Goal: Find specific page/section: Find specific page/section

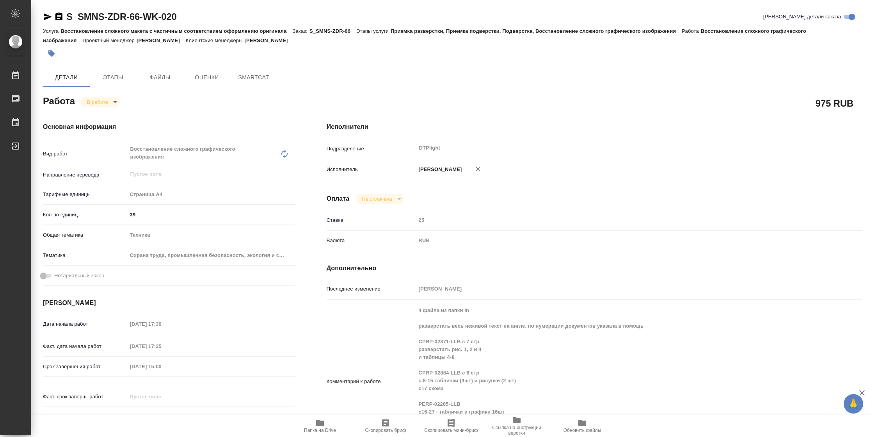
type textarea "x"
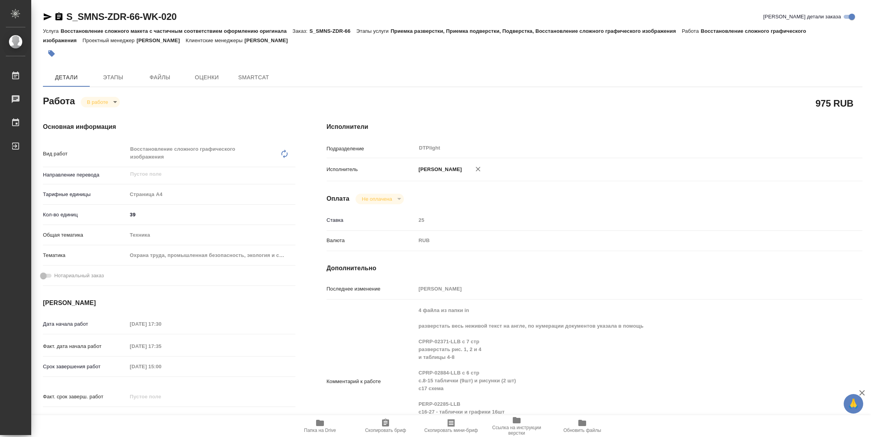
type textarea "x"
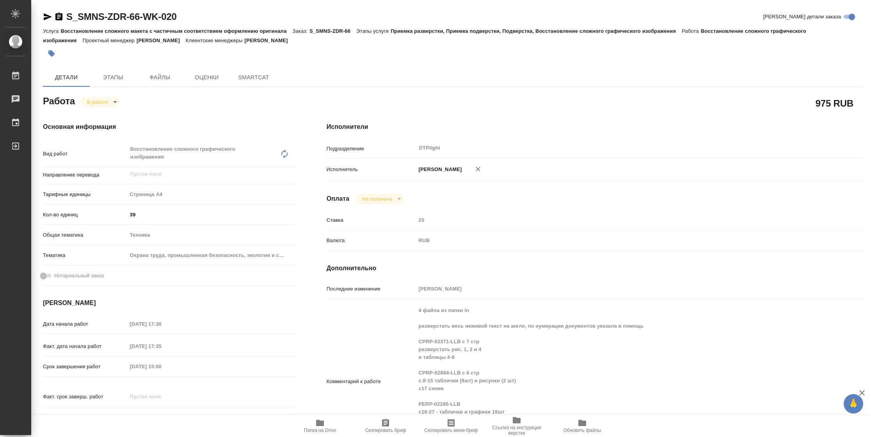
type textarea "x"
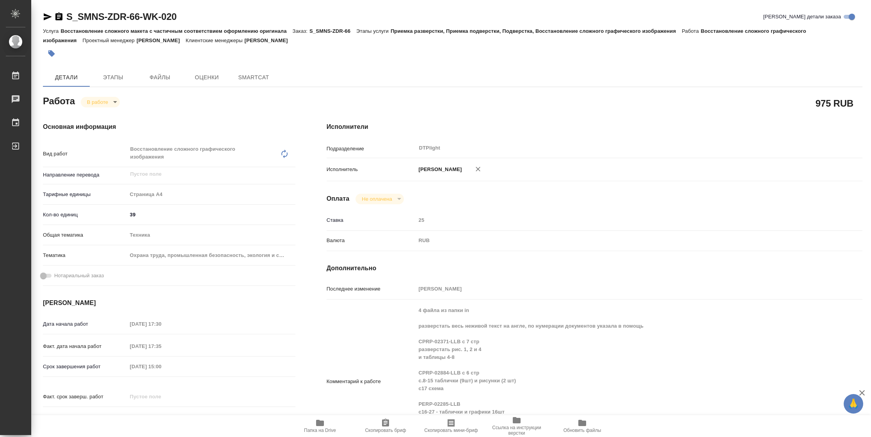
type textarea "x"
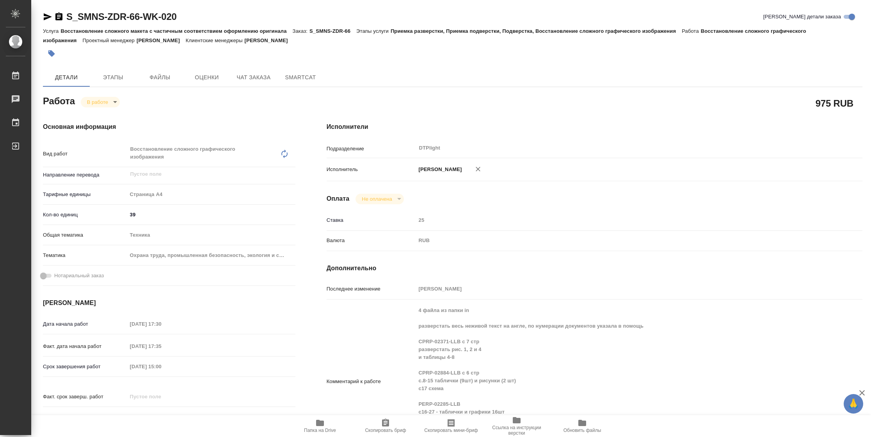
type textarea "x"
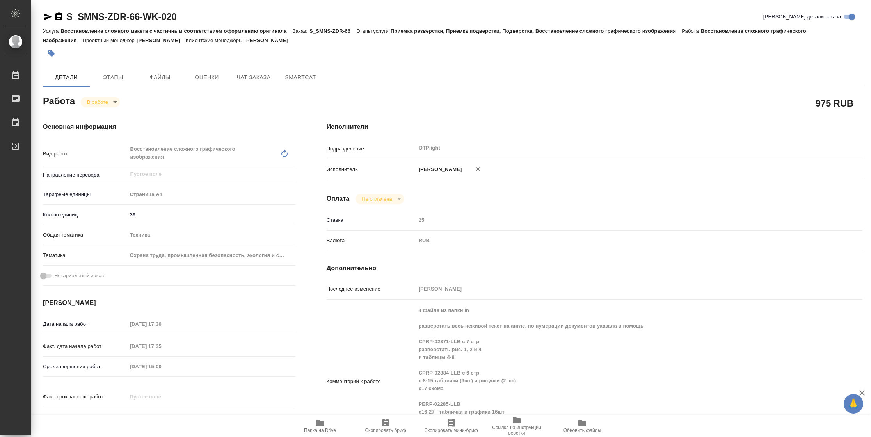
type textarea "x"
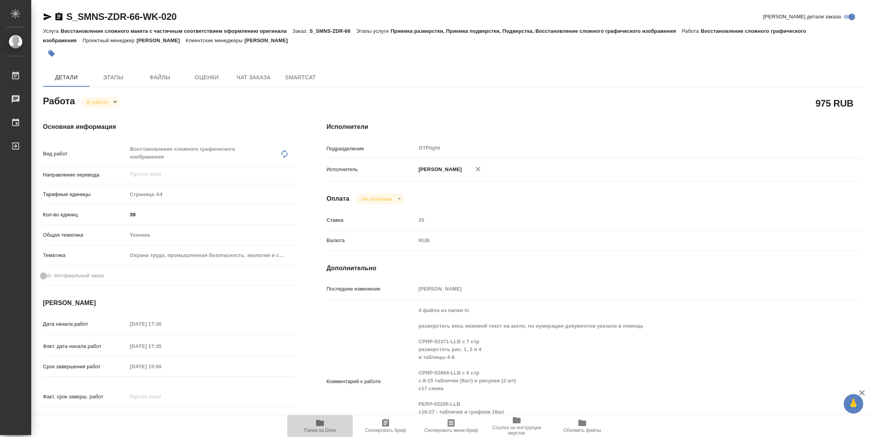
click at [308, 426] on span "Папка на Drive" at bounding box center [320, 425] width 56 height 15
